Goal: Task Accomplishment & Management: Use online tool/utility

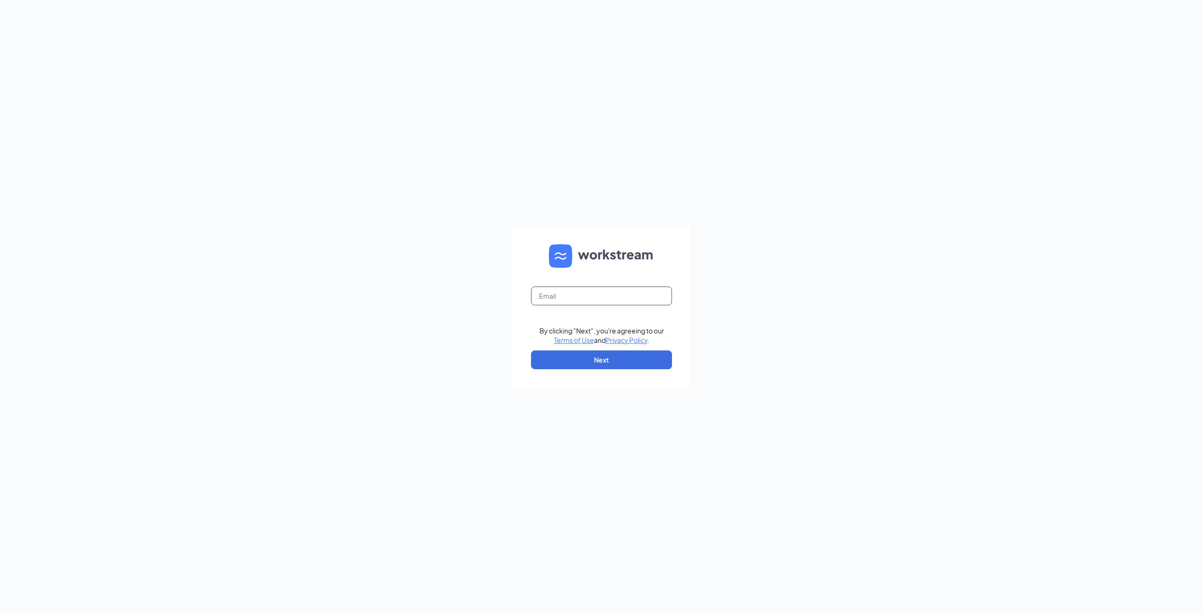
click at [574, 301] on input "text" at bounding box center [601, 296] width 141 height 19
type input "[EMAIL_ADDRESS][DOMAIN_NAME]"
click at [606, 362] on button "Next" at bounding box center [601, 360] width 141 height 19
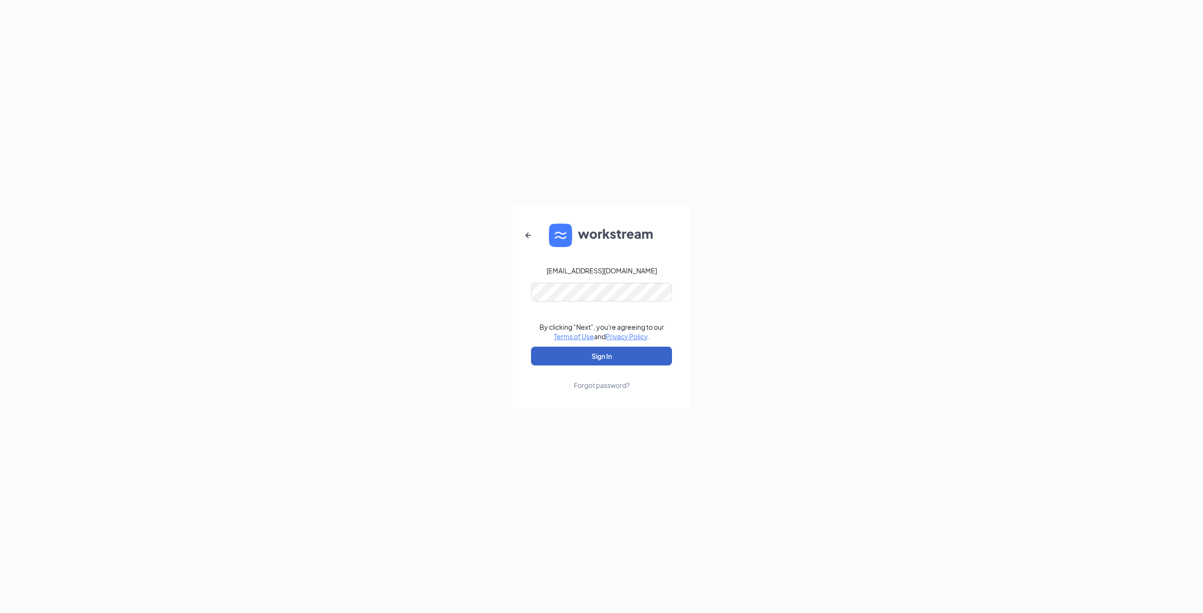
click at [598, 357] on button "Sign In" at bounding box center [601, 356] width 141 height 19
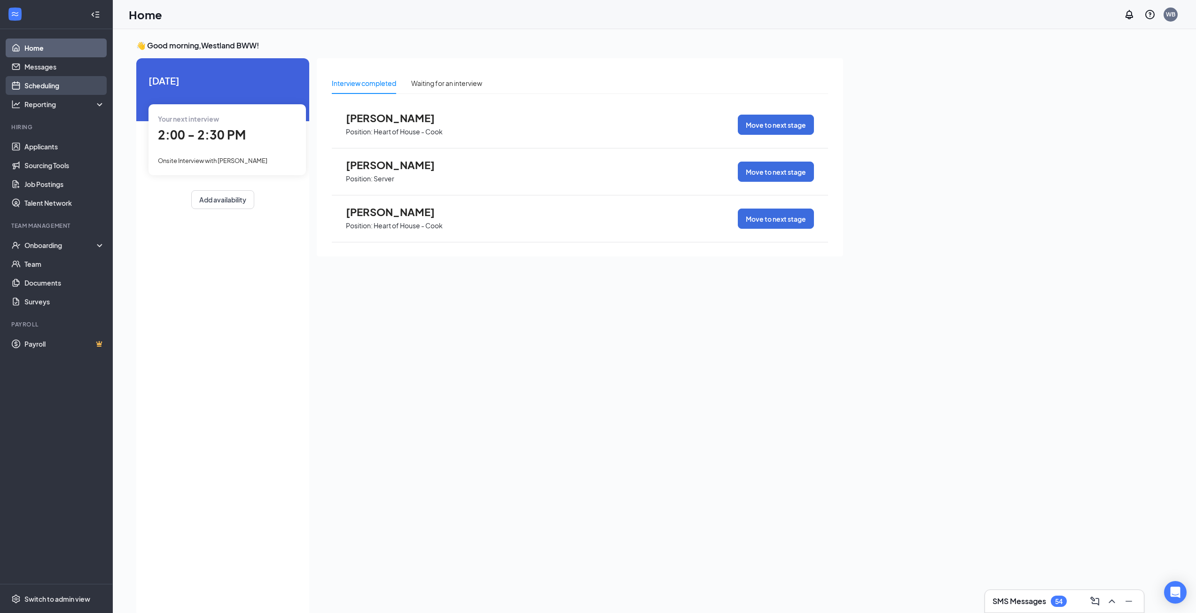
click at [47, 85] on link "Scheduling" at bounding box center [64, 85] width 80 height 19
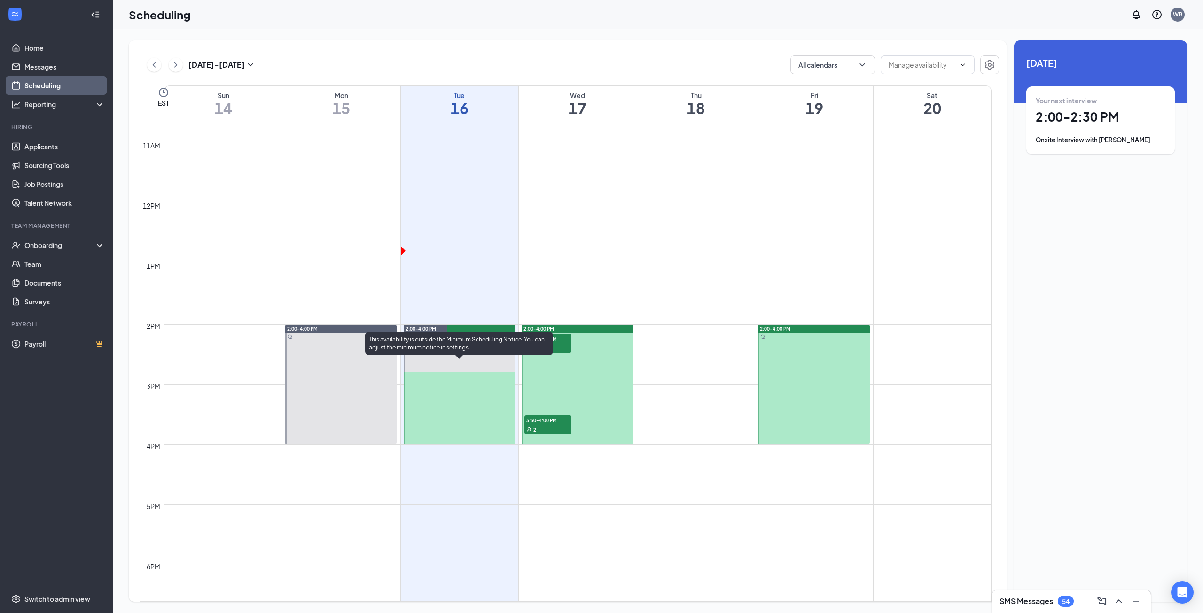
scroll to position [697, 0]
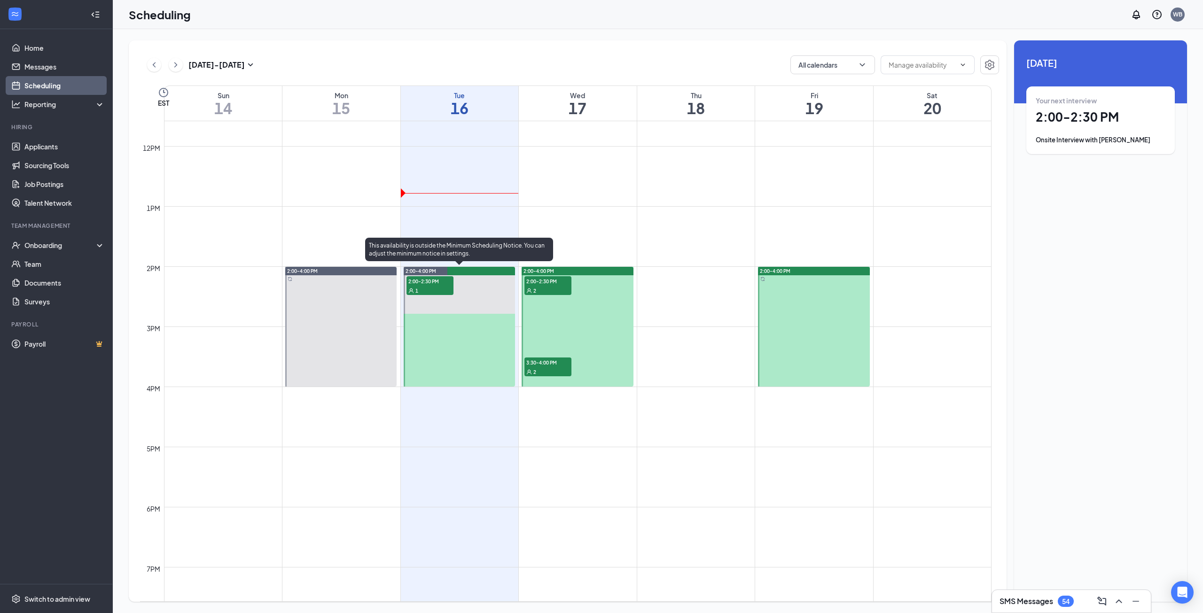
click at [440, 284] on span "2:00-2:30 PM" at bounding box center [430, 280] width 47 height 9
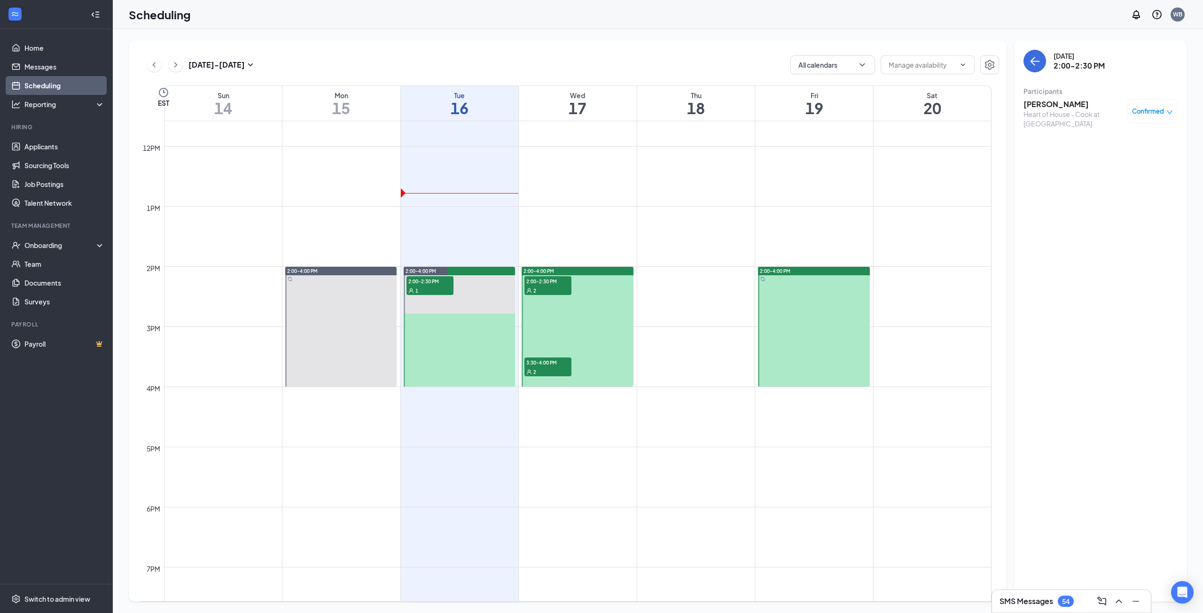
click at [1038, 108] on h3 "[PERSON_NAME]" at bounding box center [1073, 104] width 99 height 10
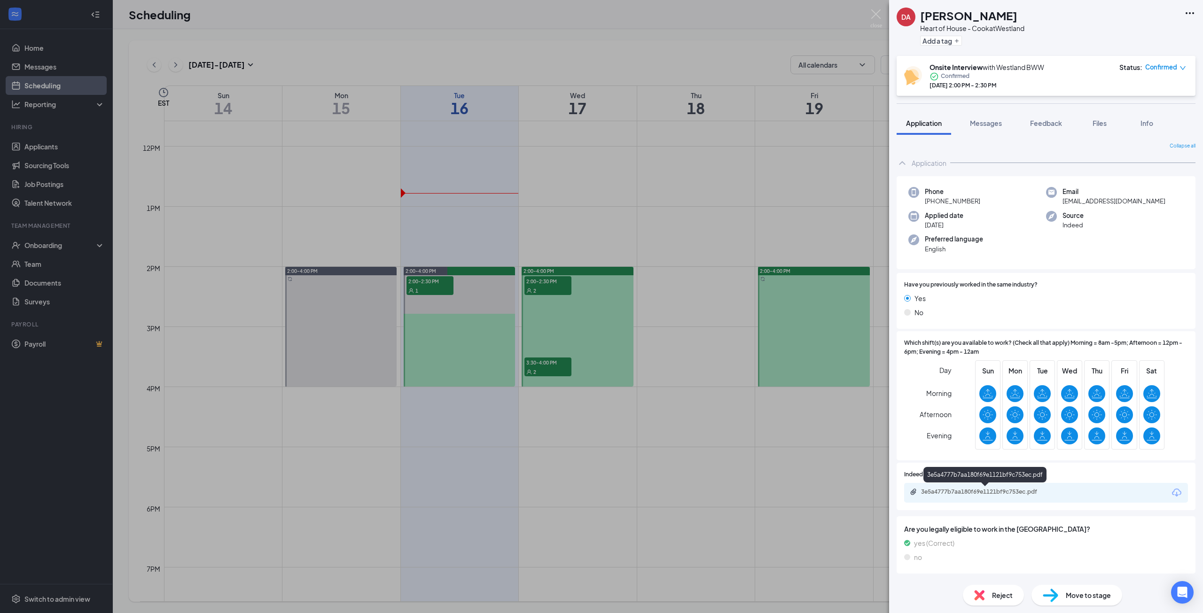
click at [960, 495] on div "3e5a4777b7aa180f69e1121bf9c753ec.pdf" at bounding box center [987, 492] width 132 height 8
